Goal: Information Seeking & Learning: Learn about a topic

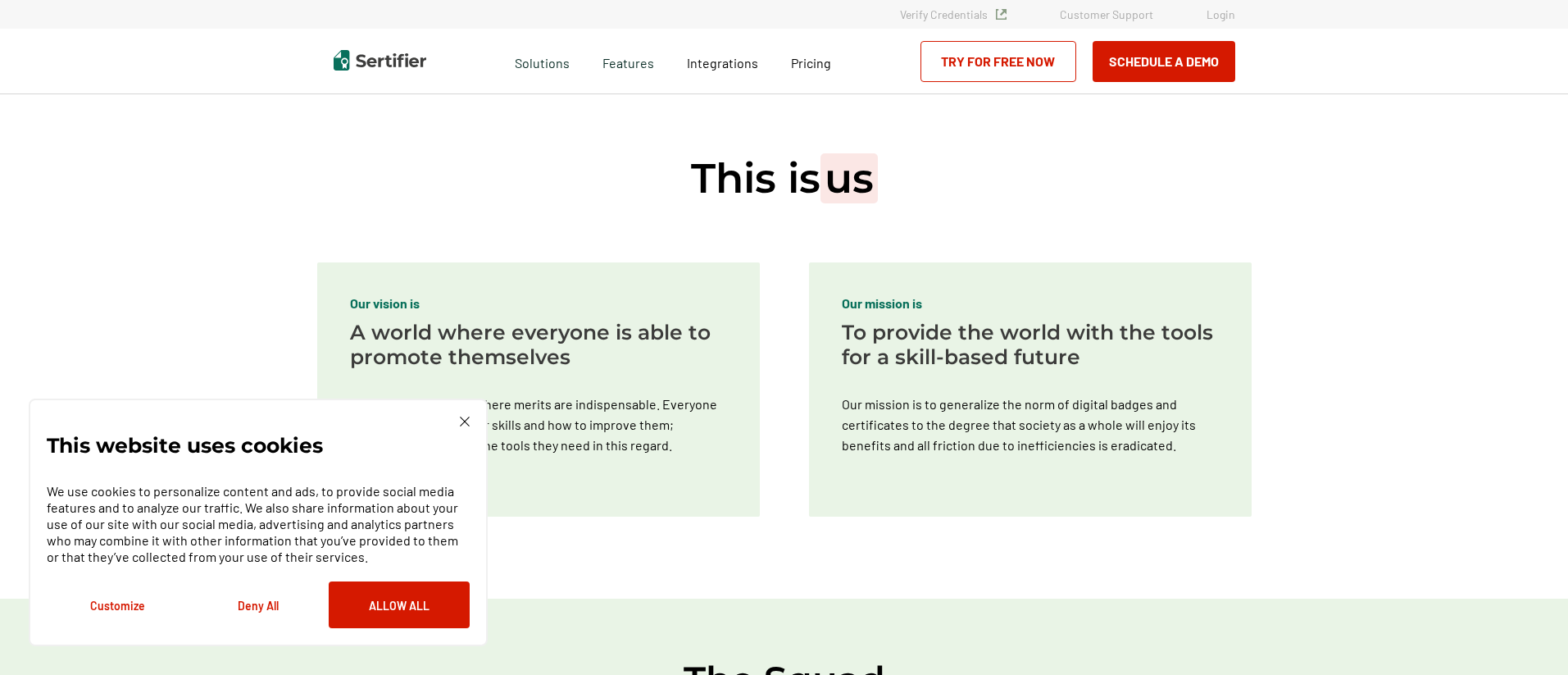
click at [465, 423] on img at bounding box center [465, 421] width 10 height 10
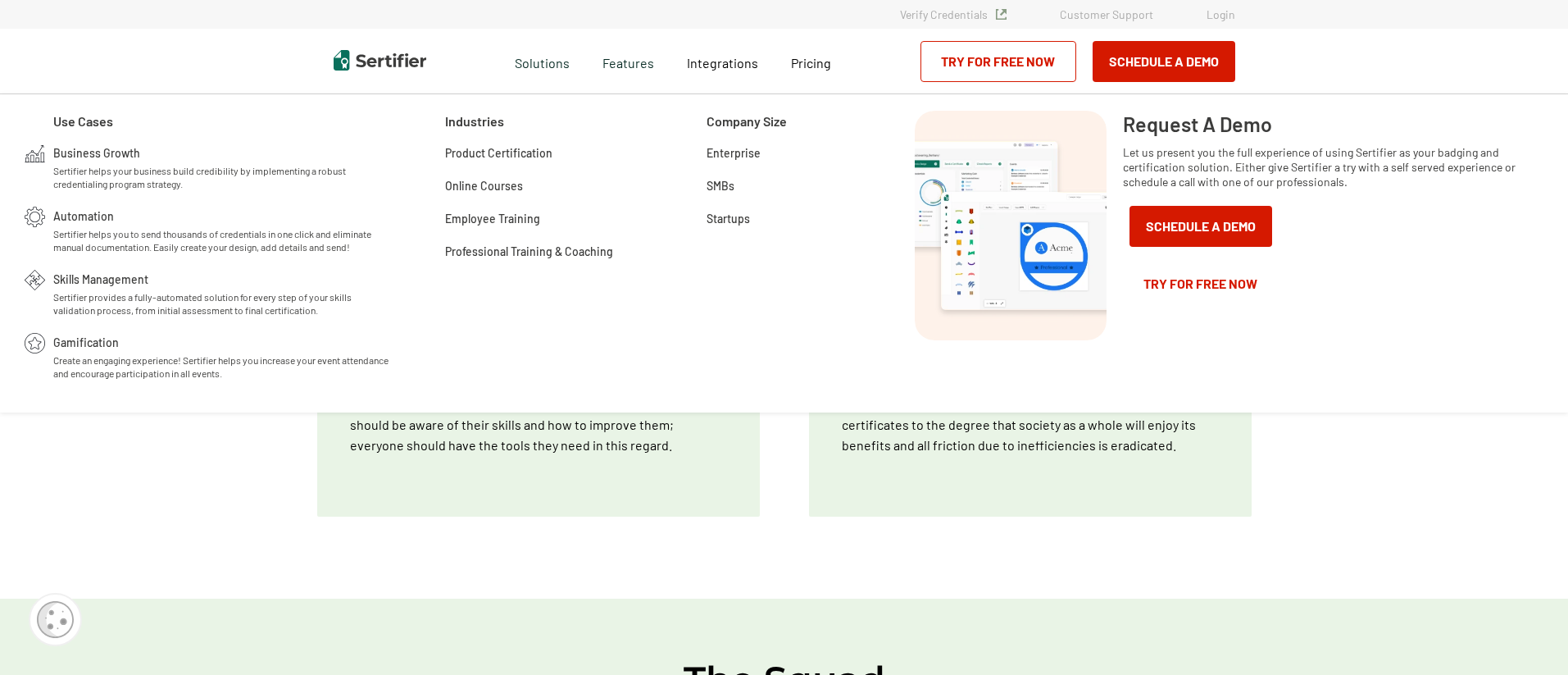
click at [1321, 247] on div "Request A Demo Let us present you the full experience of using Sertifier as you…" at bounding box center [1324, 254] width 405 height 285
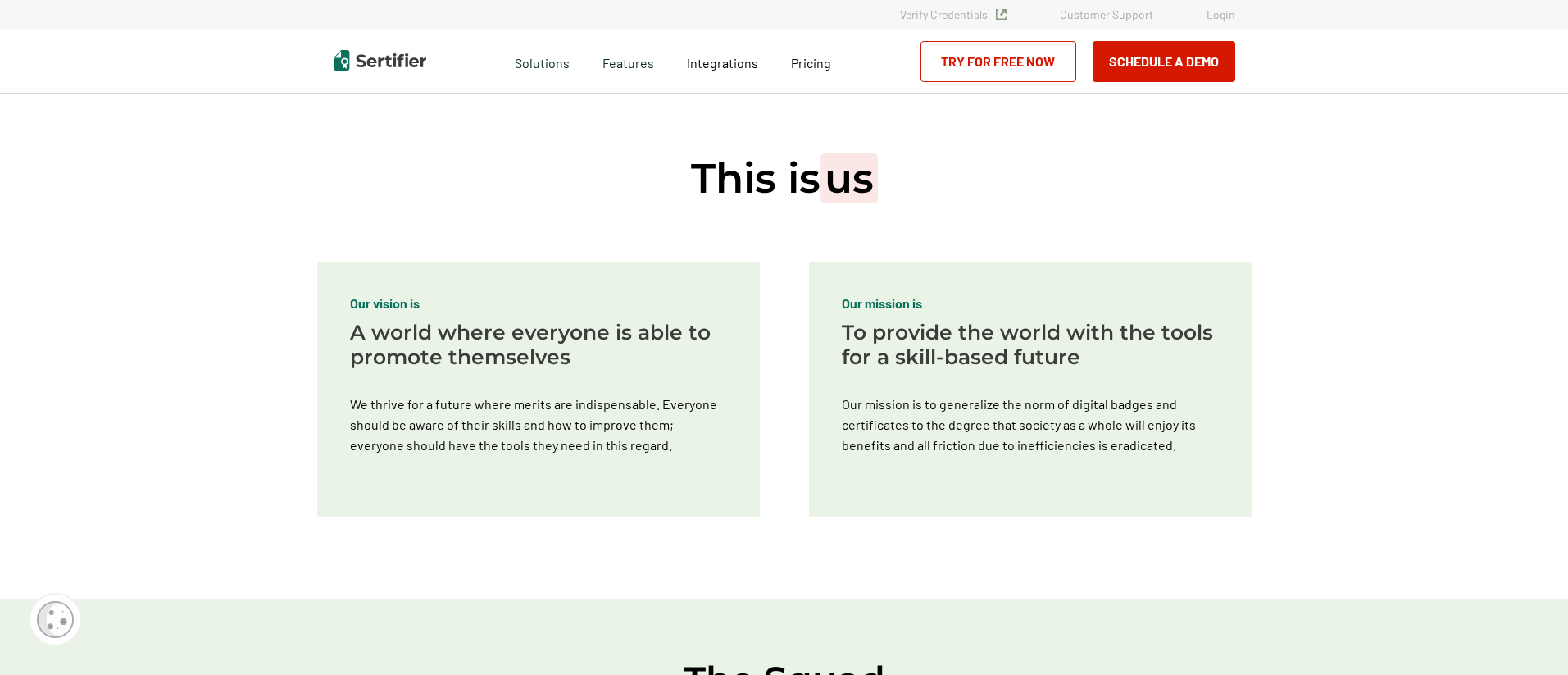
click at [465, 196] on div "This is us Our vision is A world where everyone is able to promote themselves W…" at bounding box center [784, 346] width 983 height 504
click at [722, 183] on h1 "This is us" at bounding box center [784, 179] width 187 height 53
drag, startPoint x: 716, startPoint y: 176, endPoint x: 909, endPoint y: 175, distance: 193.0
click at [909, 175] on div "This is us Our vision is A world where everyone is able to promote themselves W…" at bounding box center [784, 346] width 983 height 504
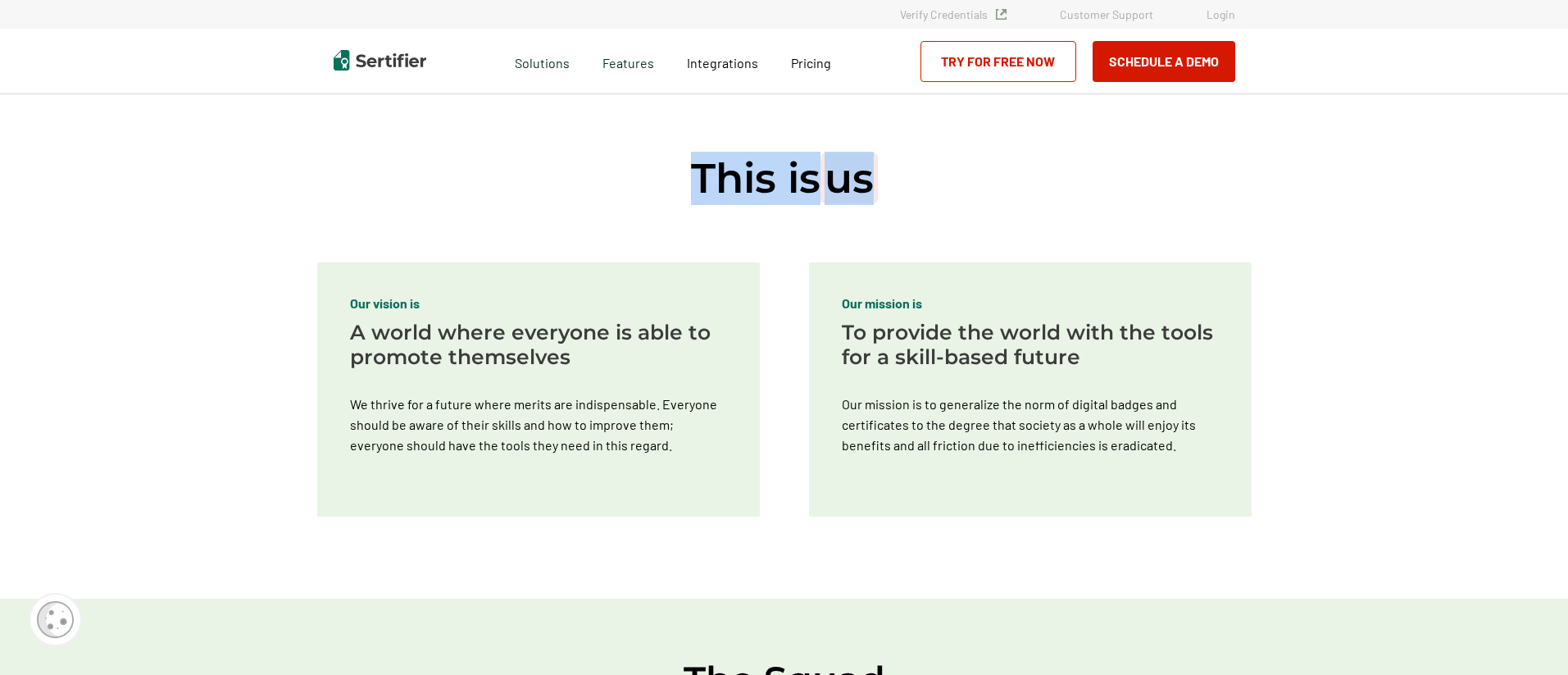
drag, startPoint x: 912, startPoint y: 175, endPoint x: 680, endPoint y: 167, distance: 232.1
click at [680, 167] on div "This is us Our vision is A world where everyone is able to promote themselves W…" at bounding box center [784, 346] width 983 height 504
click at [677, 167] on div "This is us Our vision is A world where everyone is able to promote themselves W…" at bounding box center [784, 346] width 983 height 504
click at [693, 176] on h1 "This is us" at bounding box center [784, 179] width 187 height 53
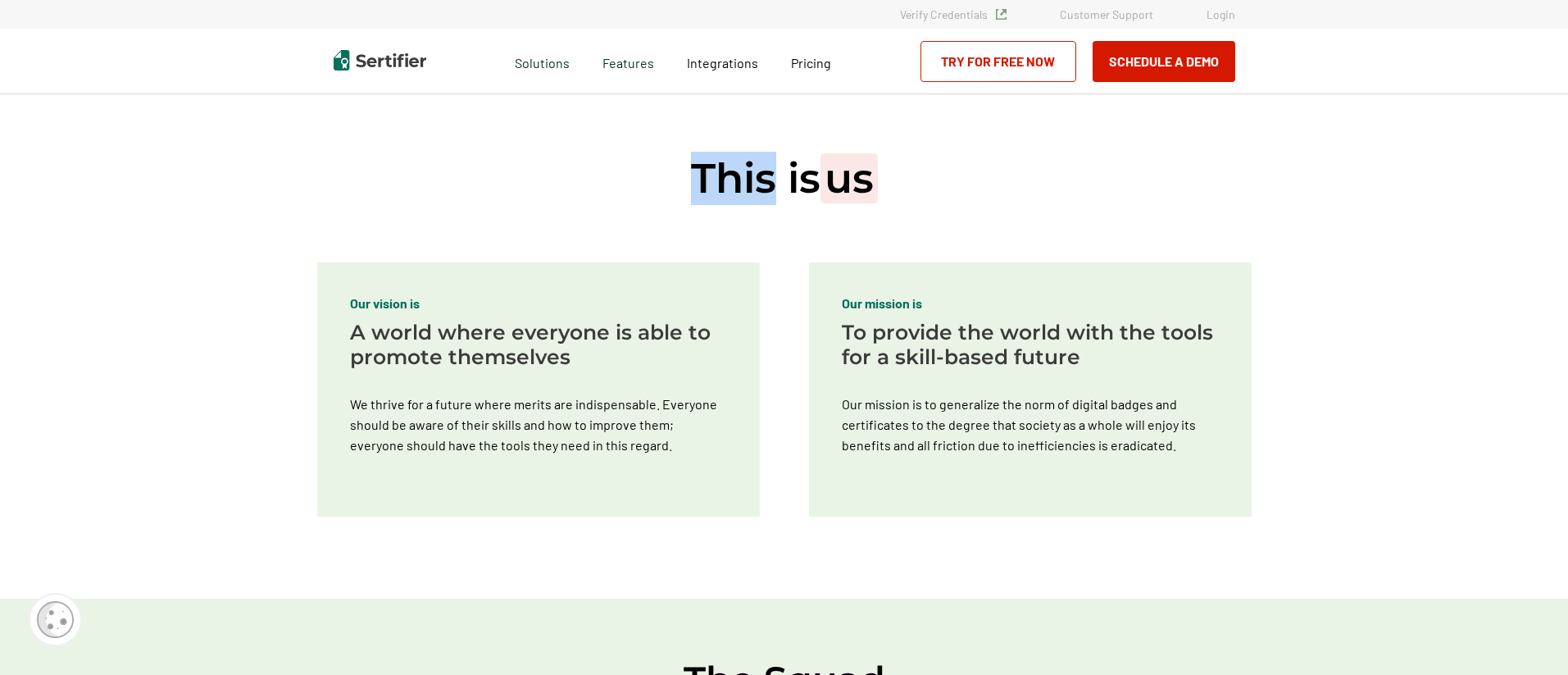
click at [693, 176] on h1 "This is us" at bounding box center [784, 179] width 187 height 53
click at [538, 196] on div "This is us Our vision is A world where everyone is able to promote themselves W…" at bounding box center [784, 346] width 983 height 504
